Goal: Find specific page/section: Find specific page/section

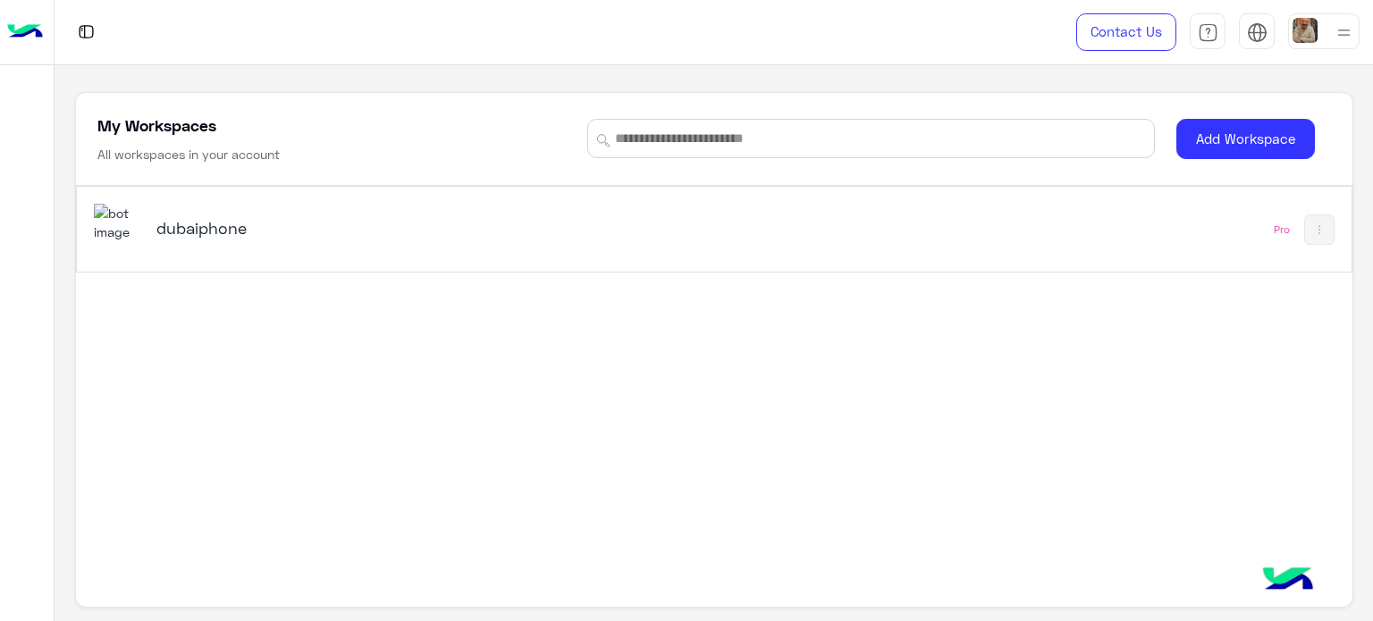
click at [243, 230] on h5 "dubaiphone" at bounding box center [379, 227] width 447 height 21
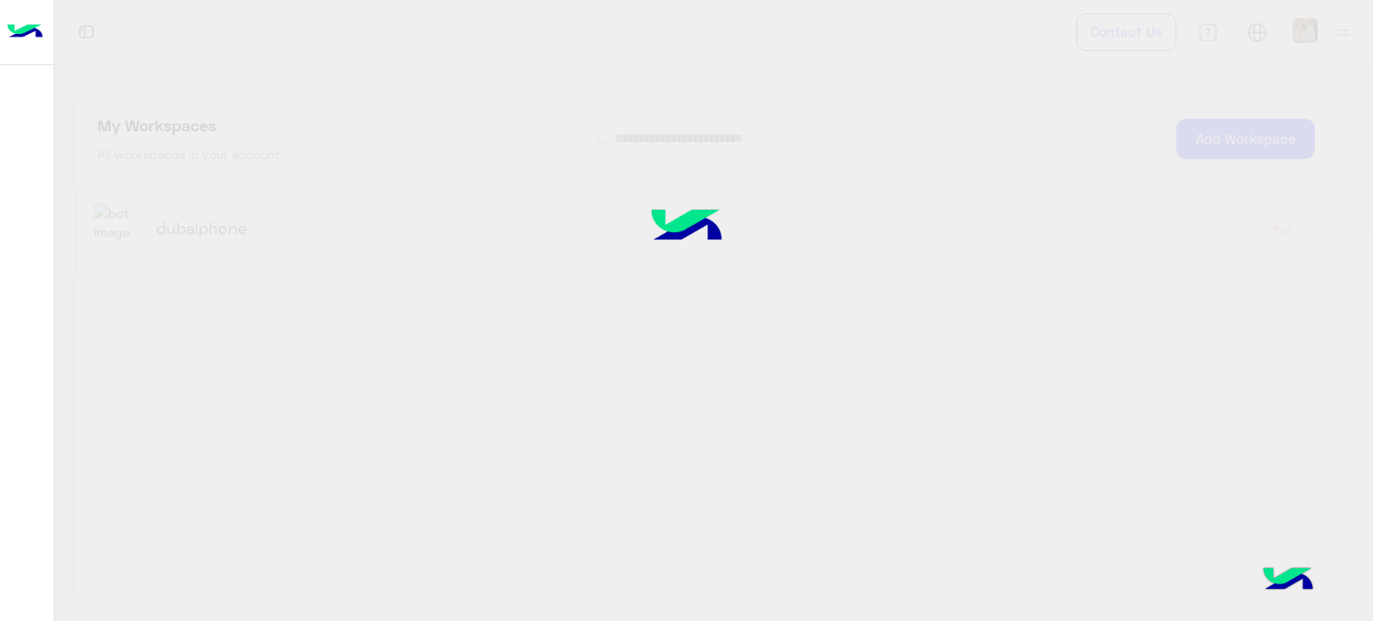
click at [209, 220] on div at bounding box center [686, 310] width 1373 height 621
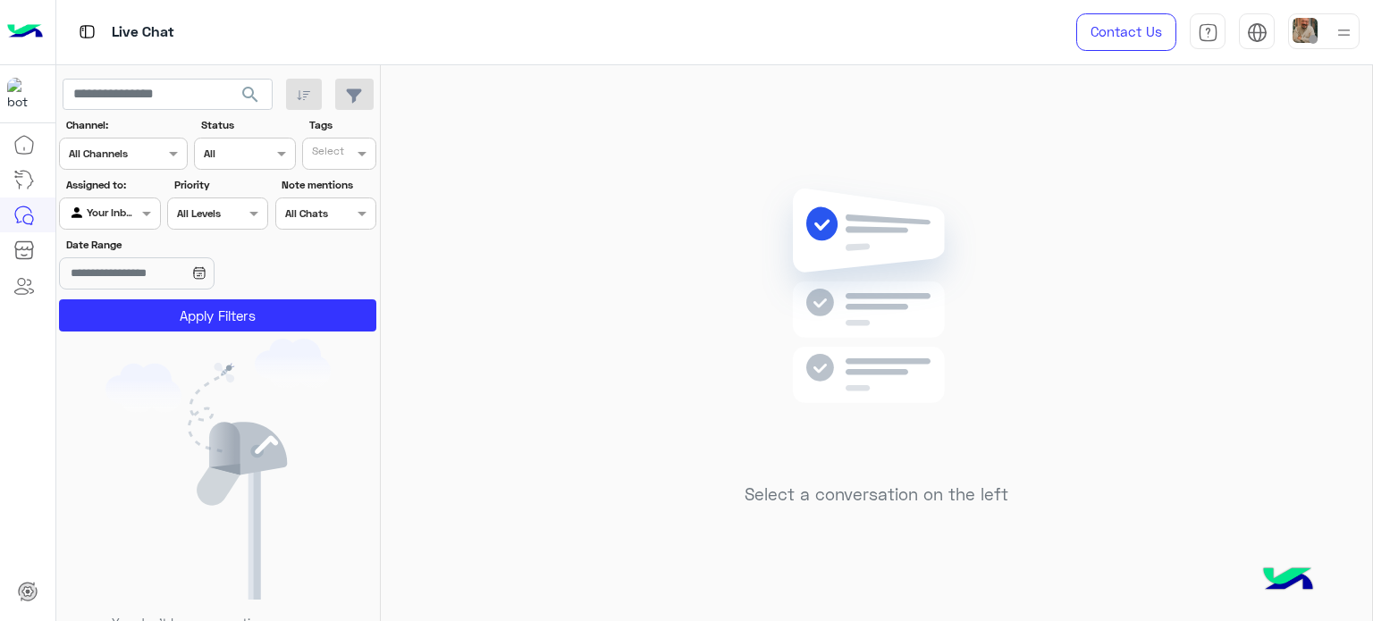
click at [1317, 32] on div at bounding box center [1324, 31] width 72 height 36
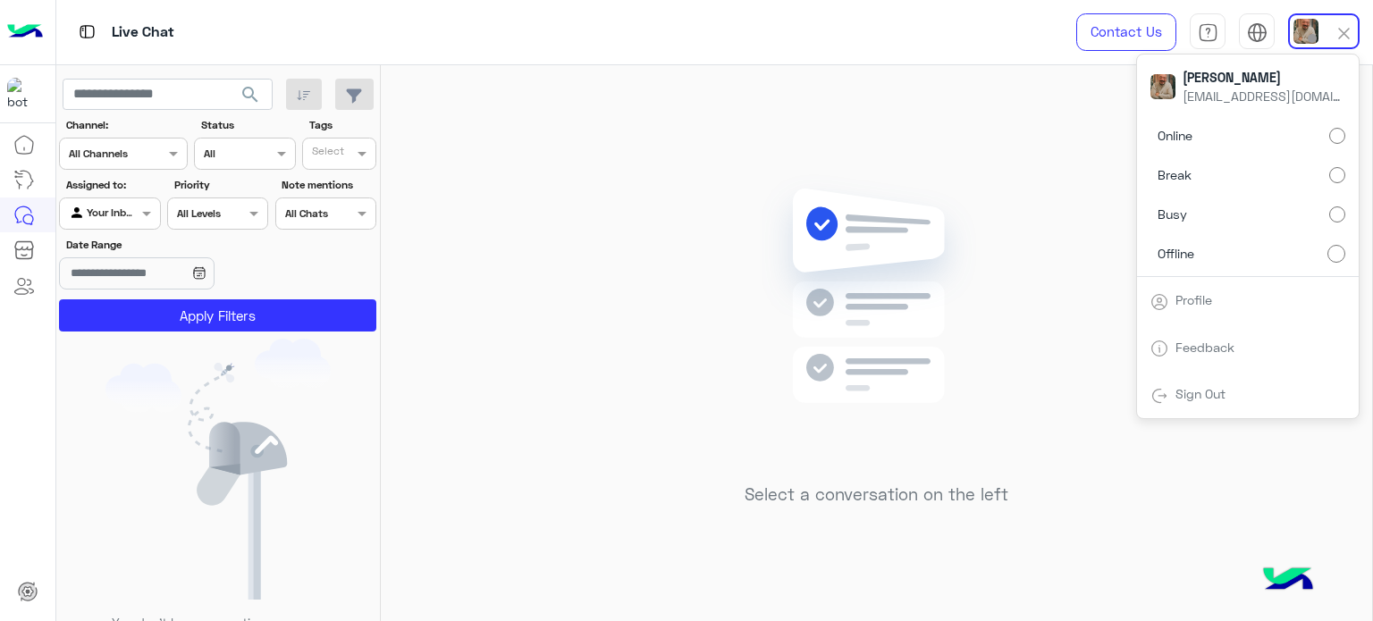
click at [1302, 202] on label "Busy" at bounding box center [1247, 214] width 195 height 32
